Goal: Task Accomplishment & Management: Manage account settings

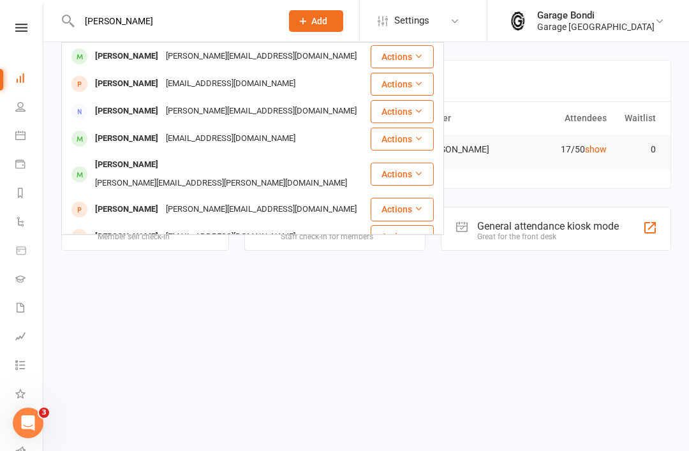
type input "[PERSON_NAME]"
click at [127, 56] on div "[PERSON_NAME]" at bounding box center [126, 56] width 71 height 18
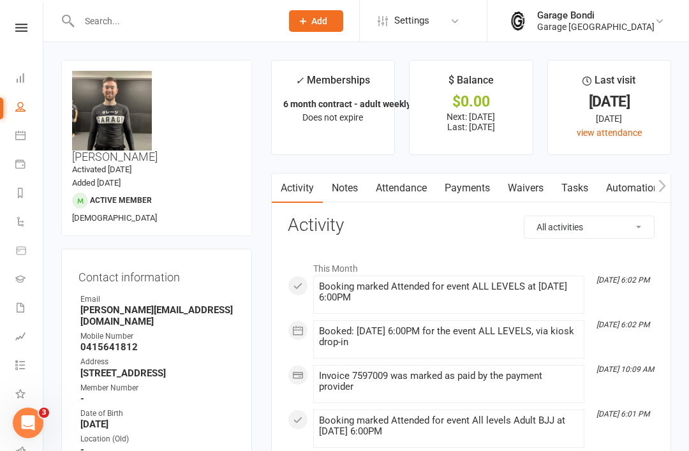
click at [464, 184] on link "Payments" at bounding box center [467, 188] width 63 height 29
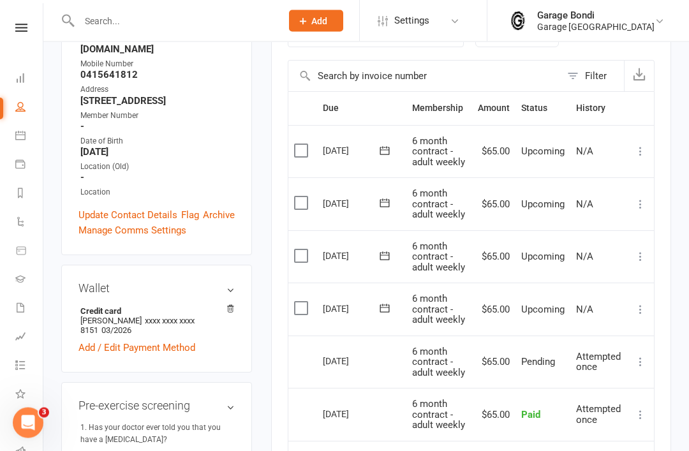
scroll to position [272, 0]
click at [639, 303] on icon at bounding box center [640, 309] width 13 height 13
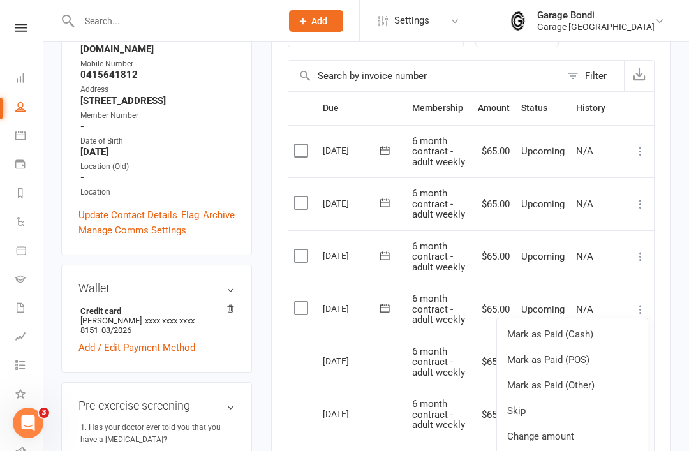
click at [563, 431] on link "Change amount" at bounding box center [572, 437] width 151 height 26
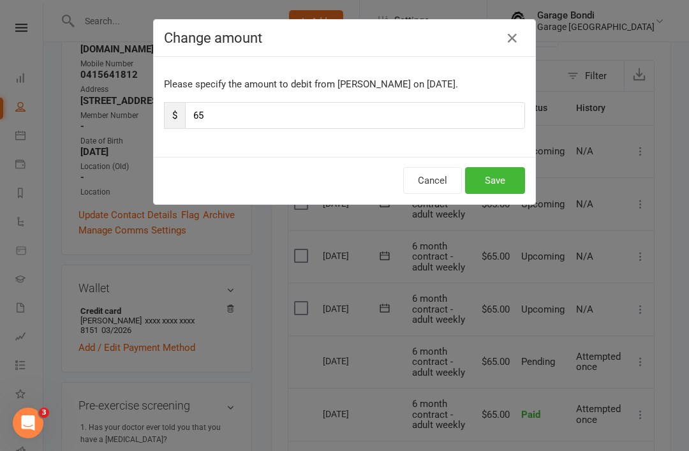
click at [231, 115] on input "65" at bounding box center [355, 115] width 340 height 27
type input "67"
click at [500, 174] on button "Save" at bounding box center [495, 180] width 60 height 27
